Goal: Task Accomplishment & Management: Use online tool/utility

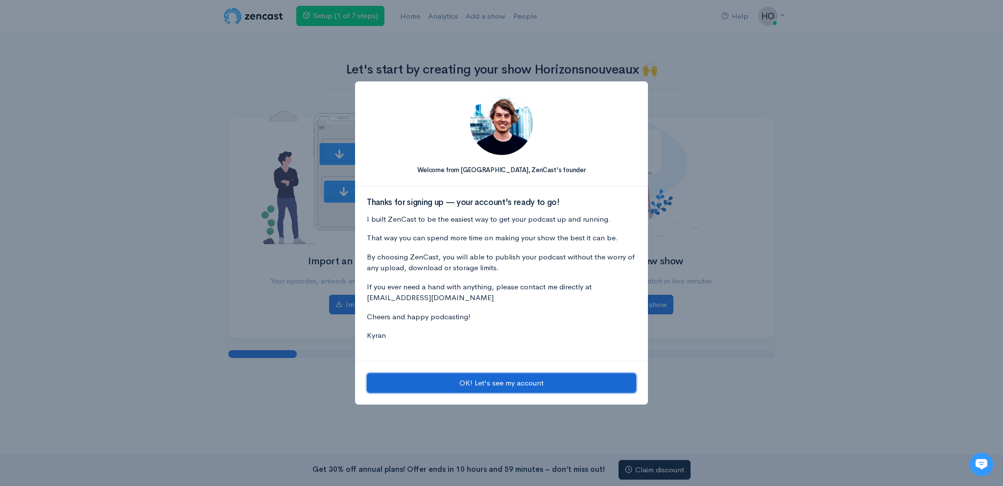
click at [473, 390] on button "OK! Let's see my account" at bounding box center [501, 383] width 269 height 20
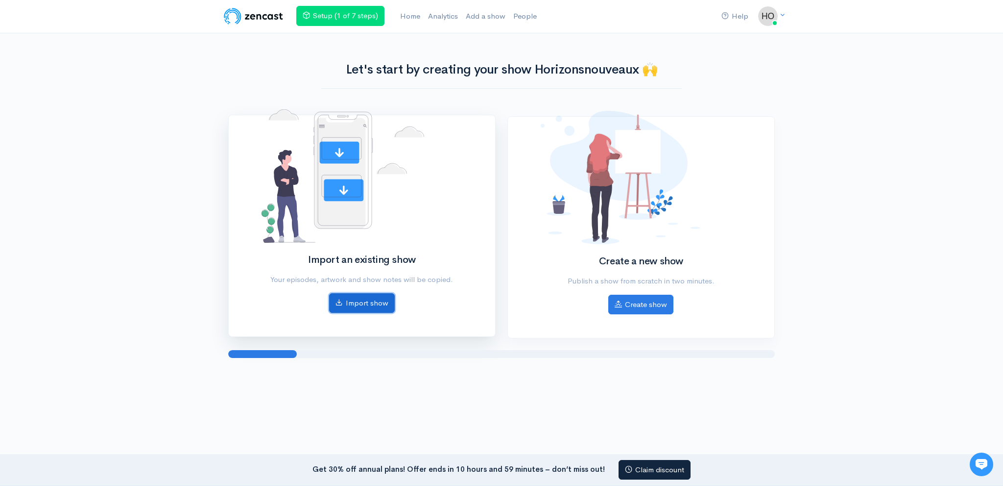
click at [365, 308] on link "Import show" at bounding box center [362, 303] width 66 height 20
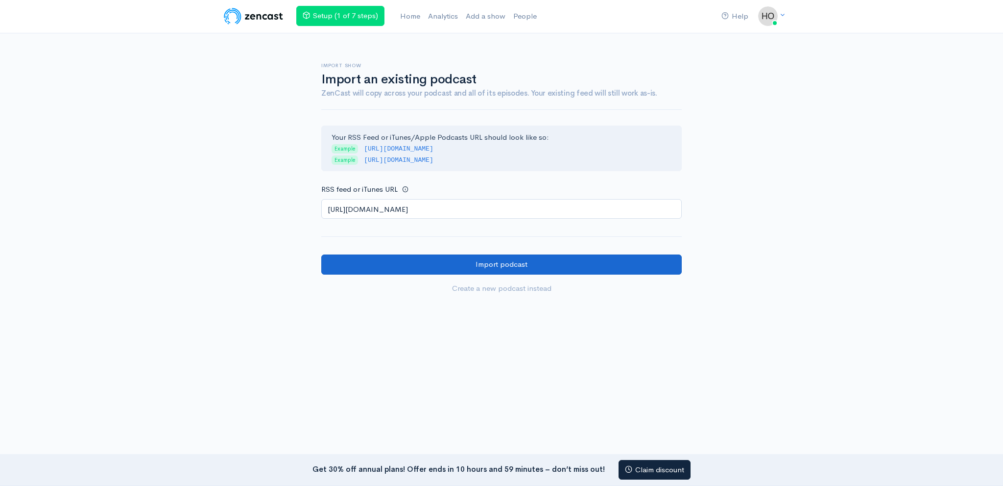
type input "https://anchor.fm/s/1083c1aa0/podcast/rss"
click at [431, 264] on input "Import podcast" at bounding box center [501, 264] width 361 height 20
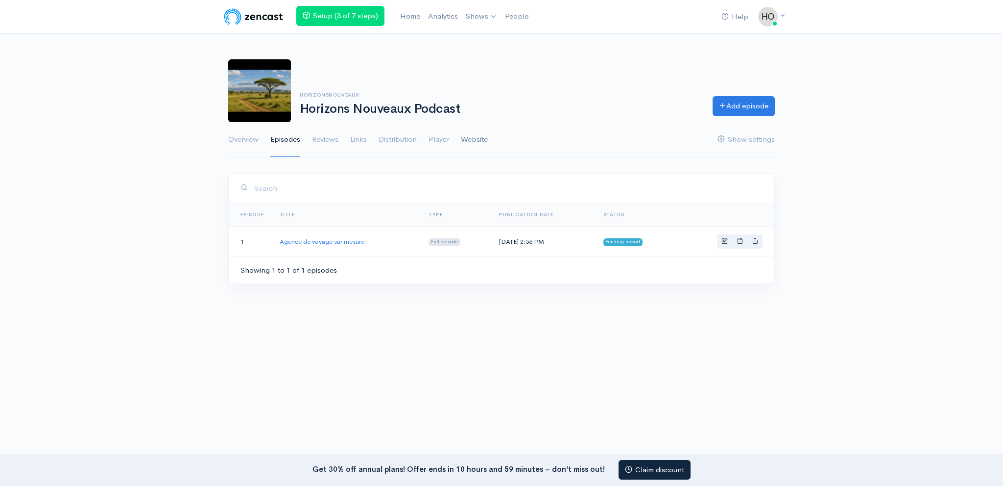
click at [472, 137] on link "Website" at bounding box center [474, 139] width 27 height 35
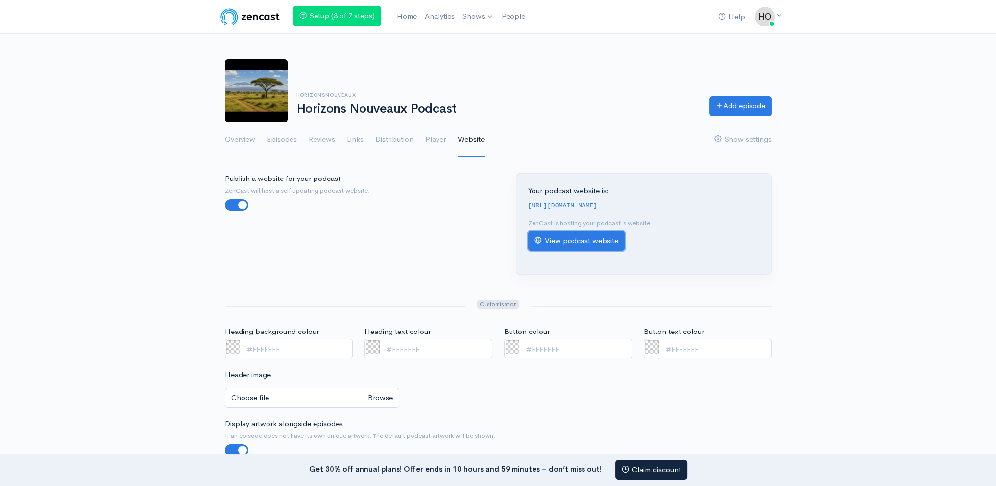
click at [557, 241] on link "View podcast website" at bounding box center [576, 241] width 97 height 20
